Goal: Information Seeking & Learning: Learn about a topic

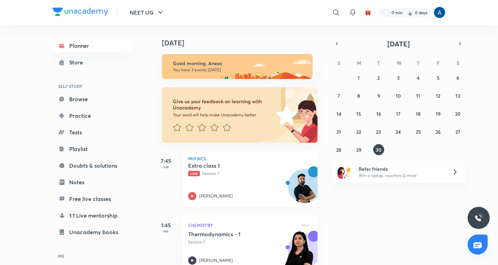
click at [215, 172] on p "Live Session 7" at bounding box center [242, 173] width 109 height 6
